Goal: Information Seeking & Learning: Learn about a topic

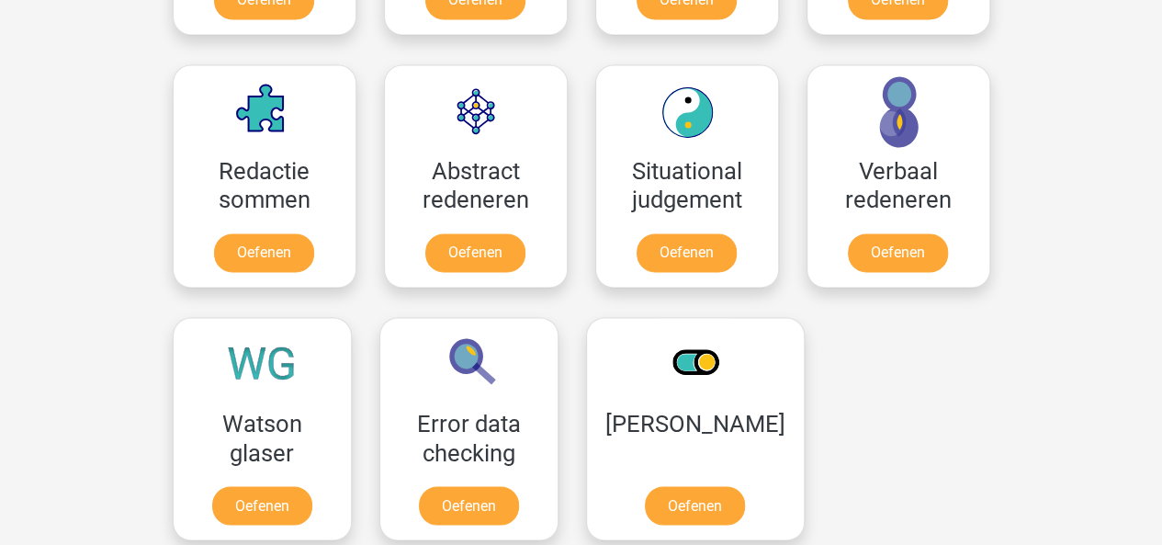
scroll to position [1303, 0]
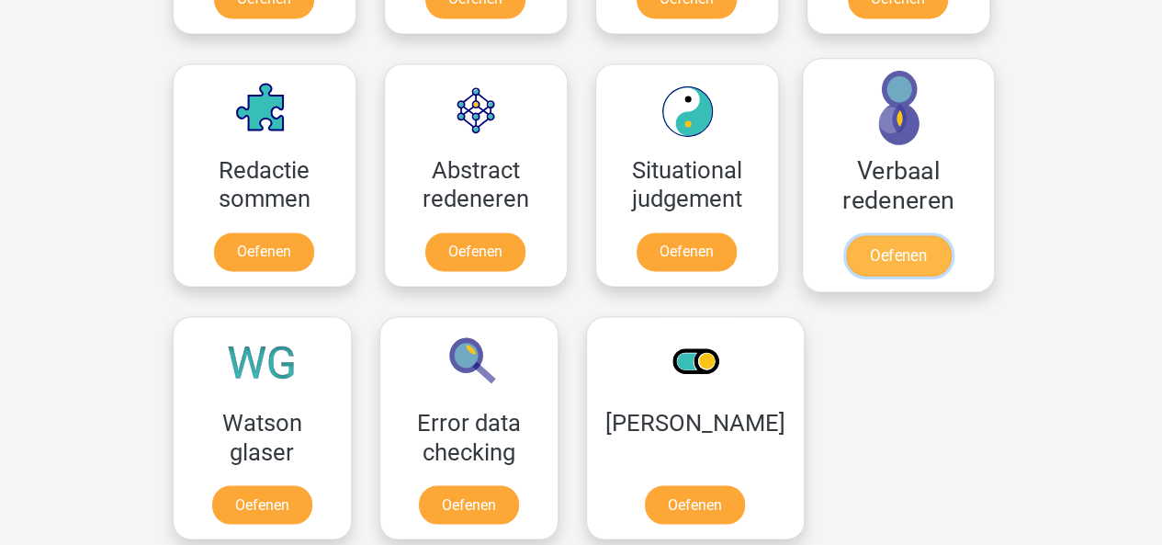
click at [885, 249] on link "Oefenen" at bounding box center [897, 255] width 105 height 40
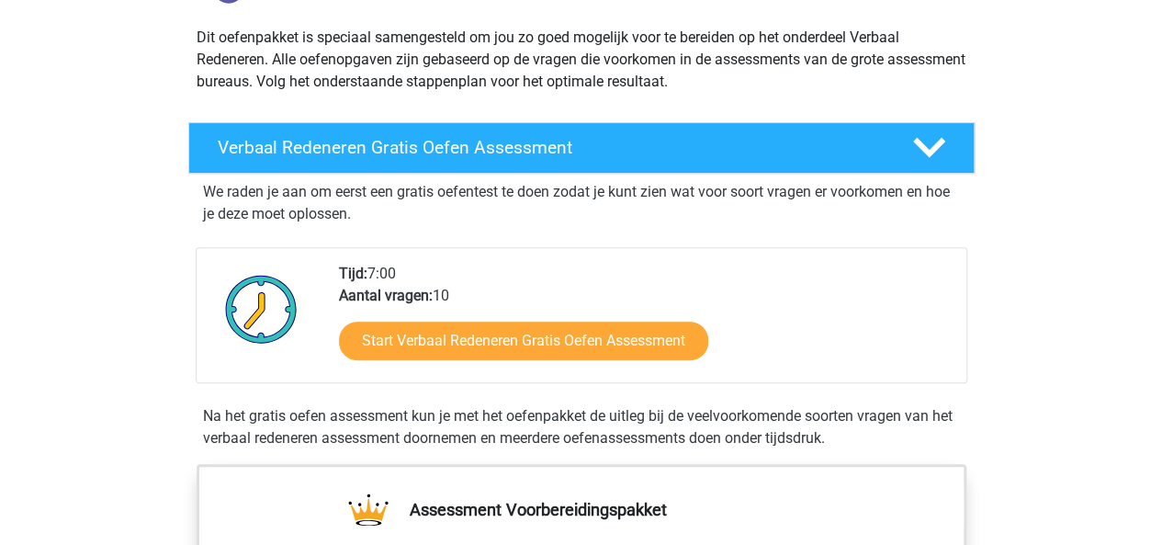
scroll to position [234, 0]
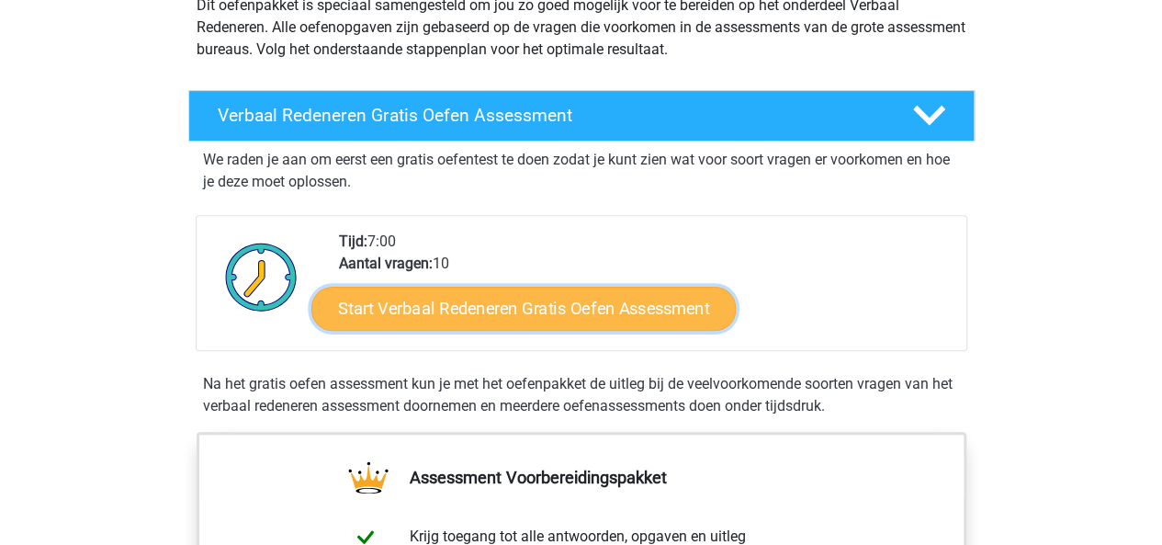
click at [658, 307] on link "Start Verbaal Redeneren Gratis Oefen Assessment" at bounding box center [523, 309] width 424 height 44
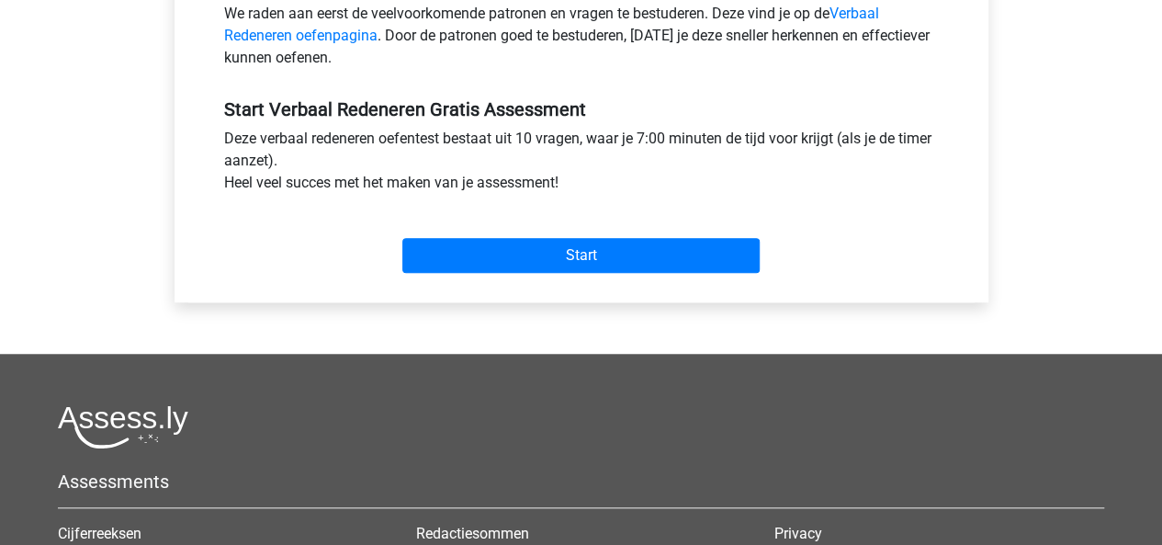
scroll to position [641, 0]
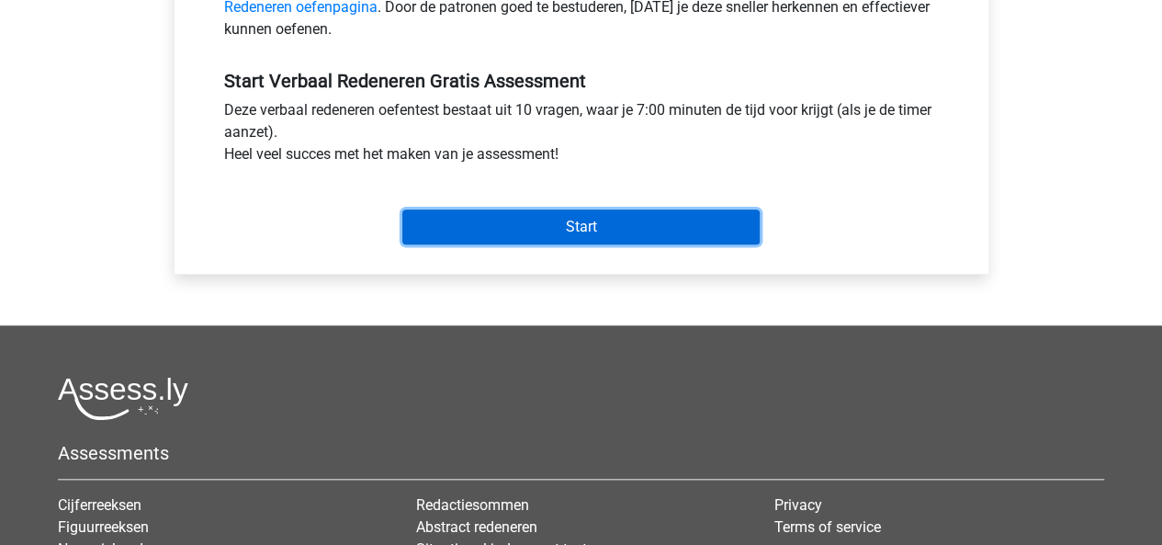
click at [564, 238] on input "Start" at bounding box center [580, 226] width 357 height 35
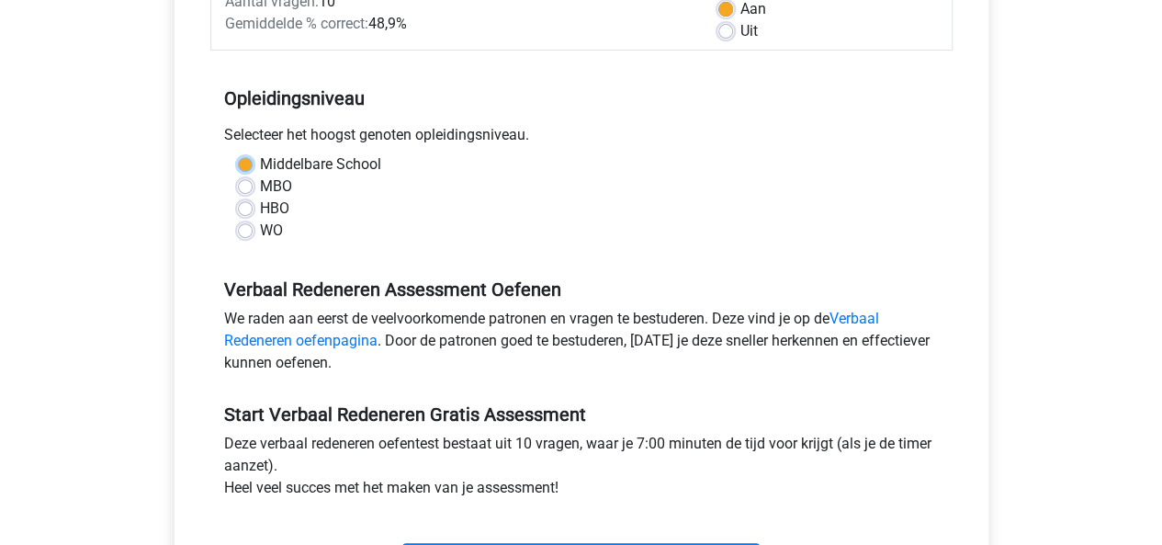
scroll to position [306, 0]
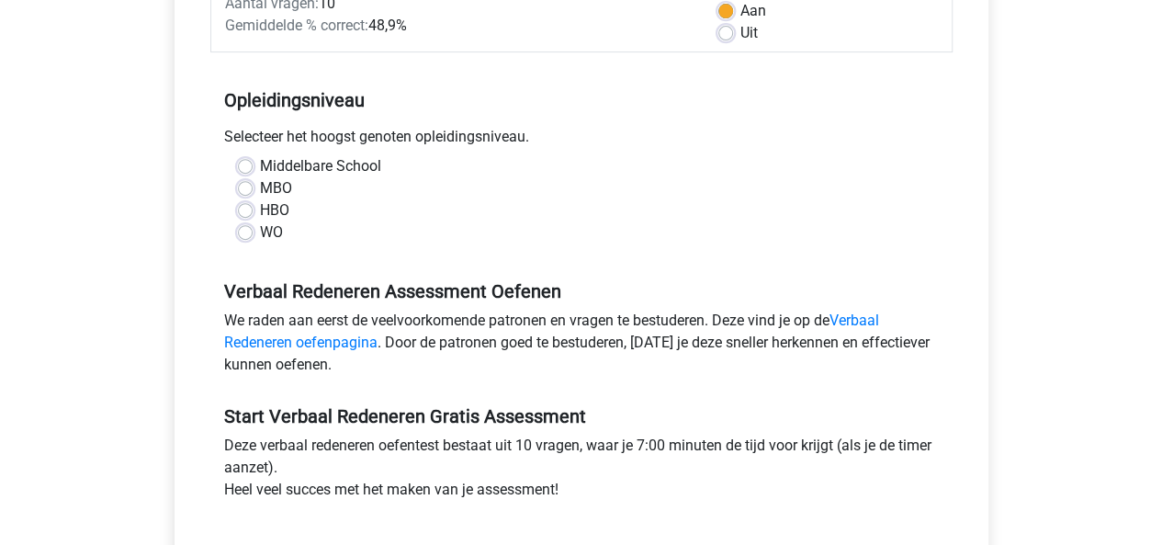
click at [326, 168] on label "Middelbare School" at bounding box center [320, 166] width 121 height 22
click at [253, 168] on input "Middelbare School" at bounding box center [245, 164] width 15 height 18
radio input "true"
click at [285, 186] on label "MBO" at bounding box center [276, 188] width 32 height 22
click at [253, 186] on input "MBO" at bounding box center [245, 186] width 15 height 18
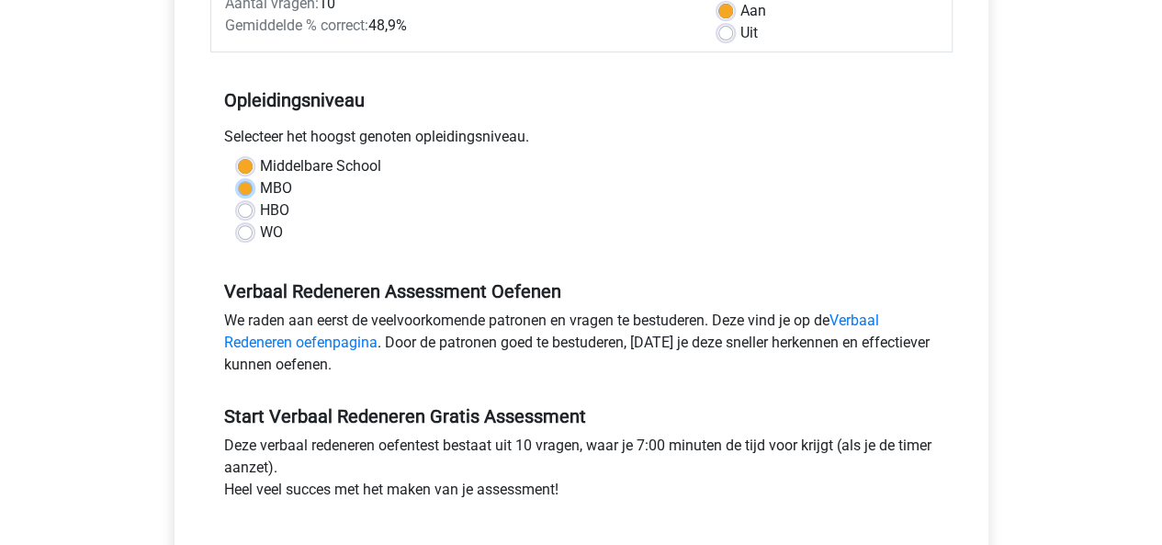
radio input "true"
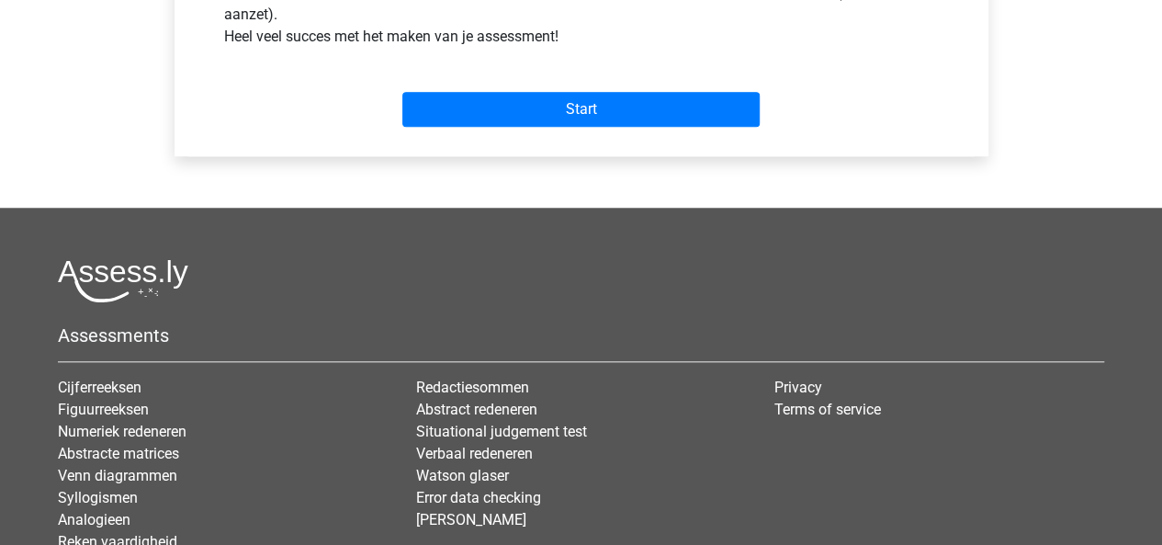
scroll to position [747, 0]
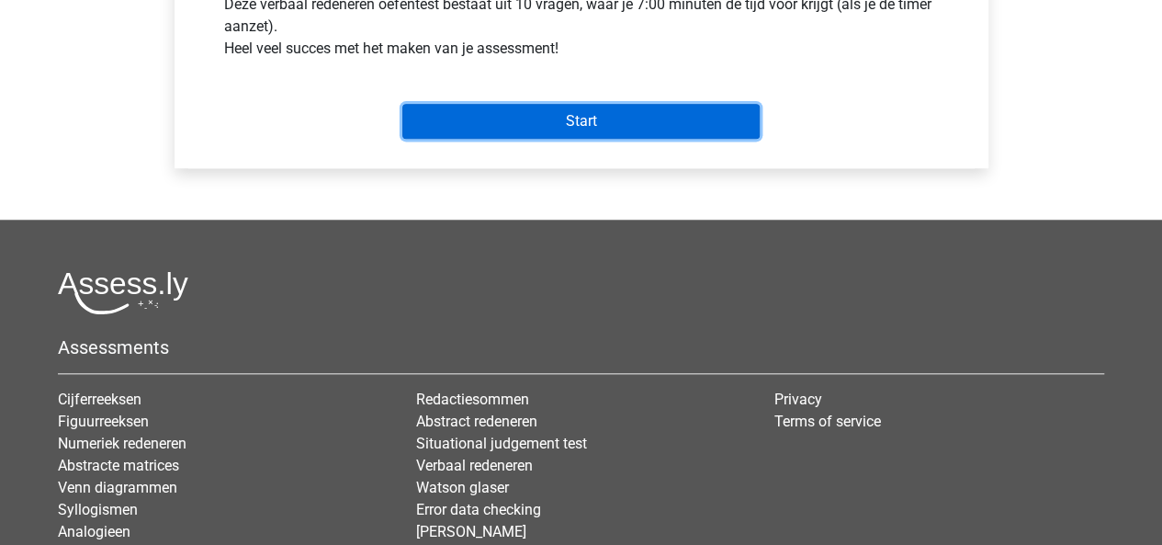
click at [601, 118] on input "Start" at bounding box center [580, 121] width 357 height 35
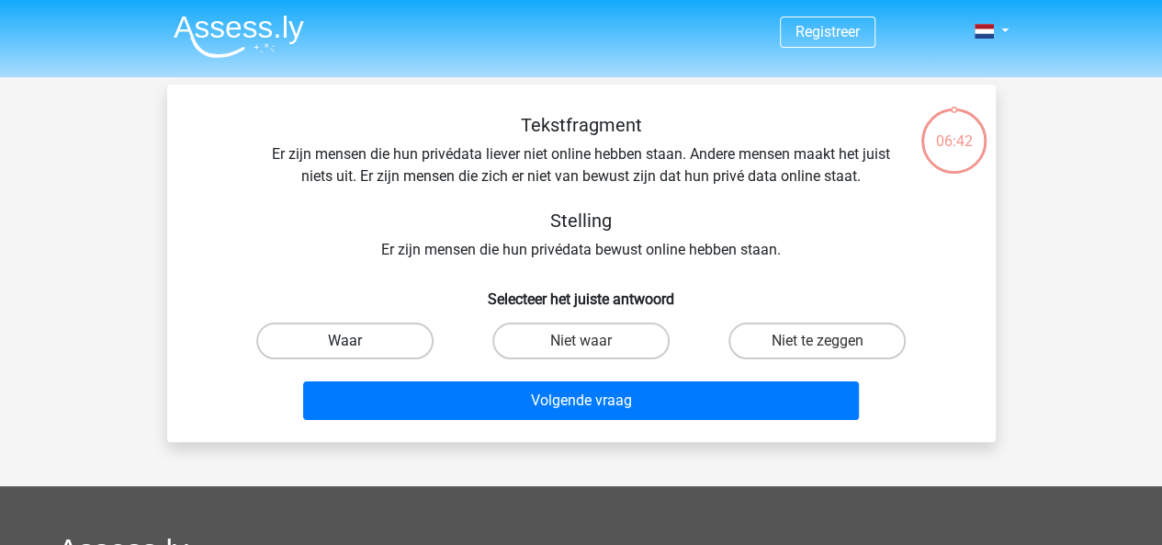
click at [391, 325] on label "Waar" at bounding box center [344, 340] width 177 height 37
click at [356, 341] on input "Waar" at bounding box center [350, 347] width 12 height 12
radio input "true"
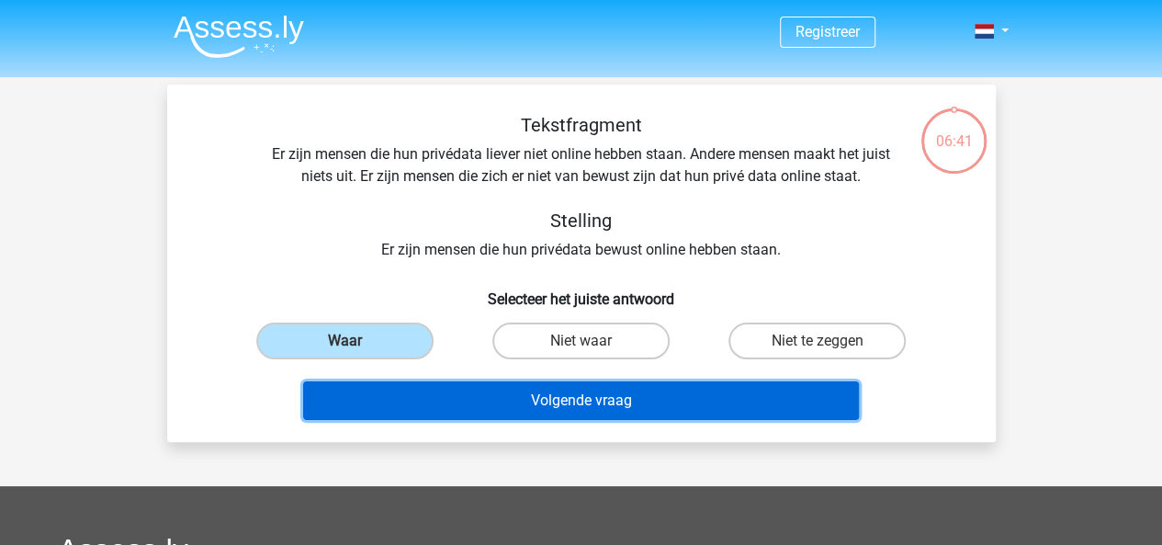
click at [422, 415] on button "Volgende vraag" at bounding box center [581, 400] width 556 height 39
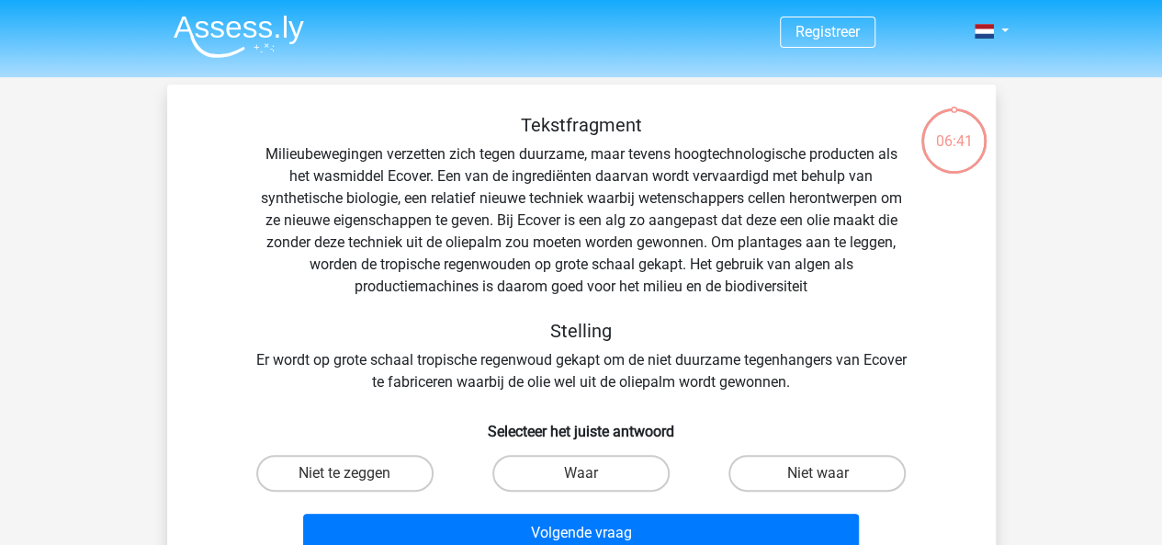
scroll to position [84, 0]
